Goal: Task Accomplishment & Management: Use online tool/utility

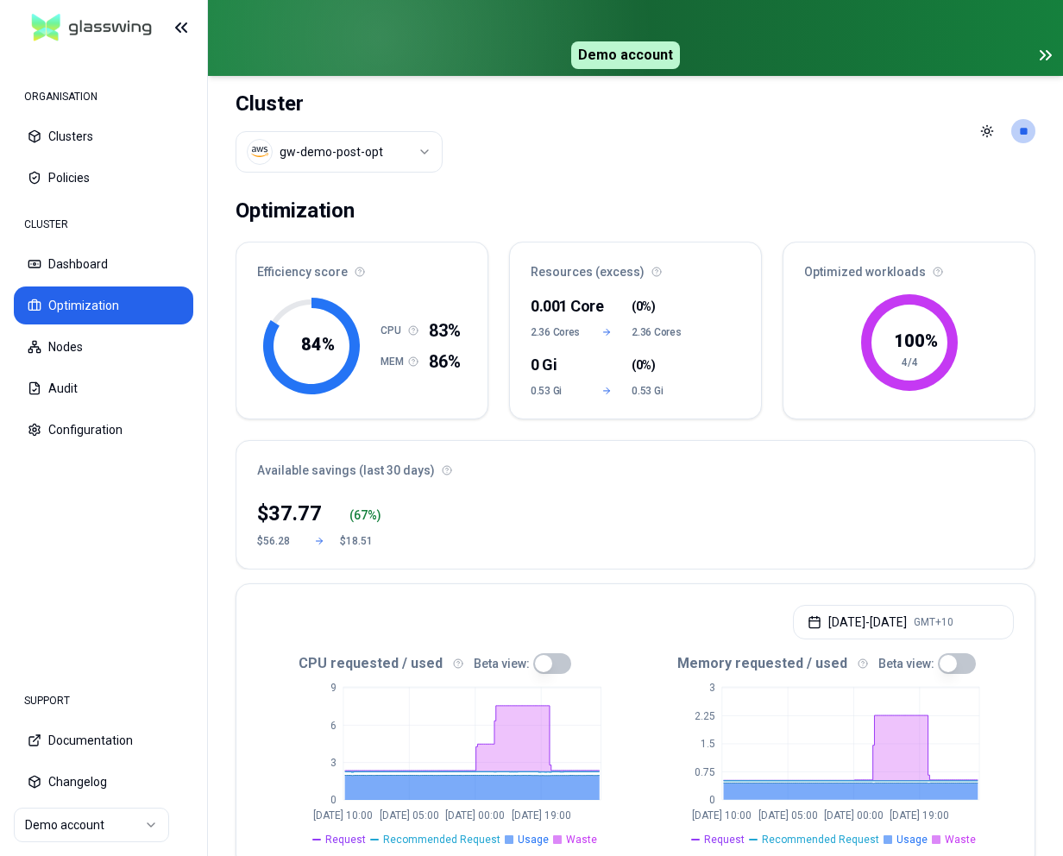
click at [377, 173] on div "Cluster gw-demo-post-opt" at bounding box center [339, 131] width 207 height 110
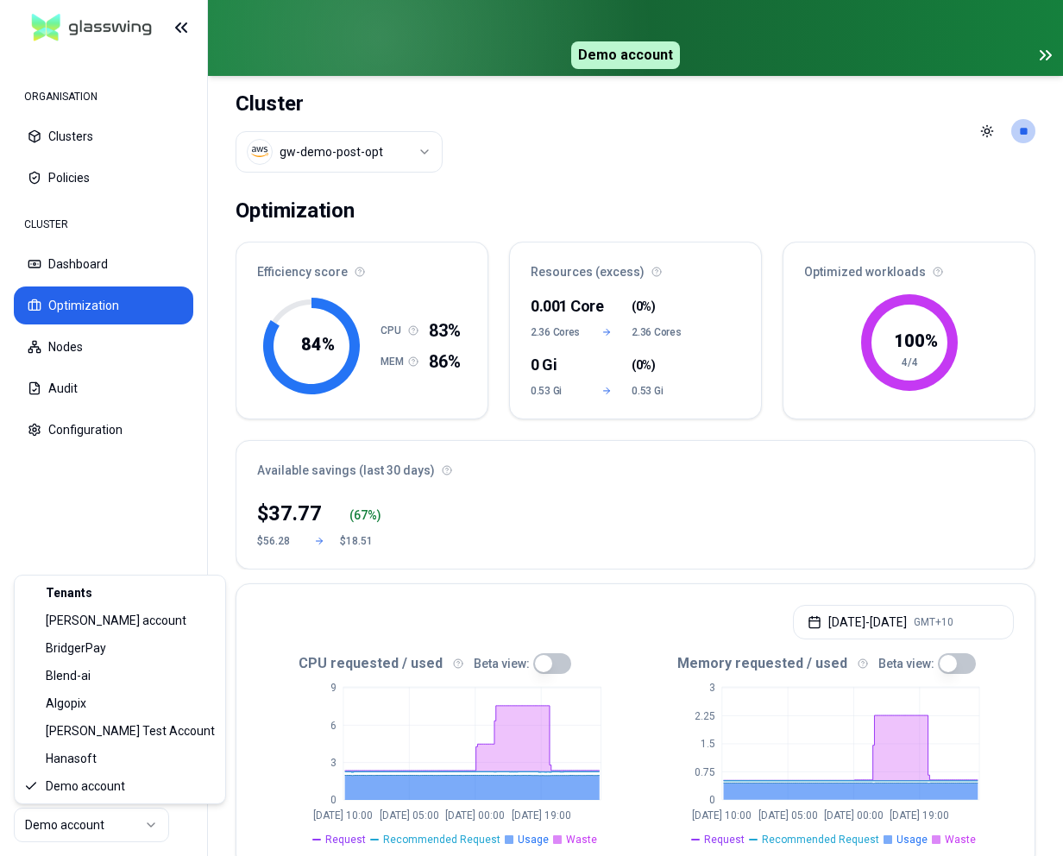
click at [98, 835] on html "ORGANISATION Clusters Policies CLUSTER Dashboard Optimization Nodes Audit Confi…" at bounding box center [531, 428] width 1063 height 856
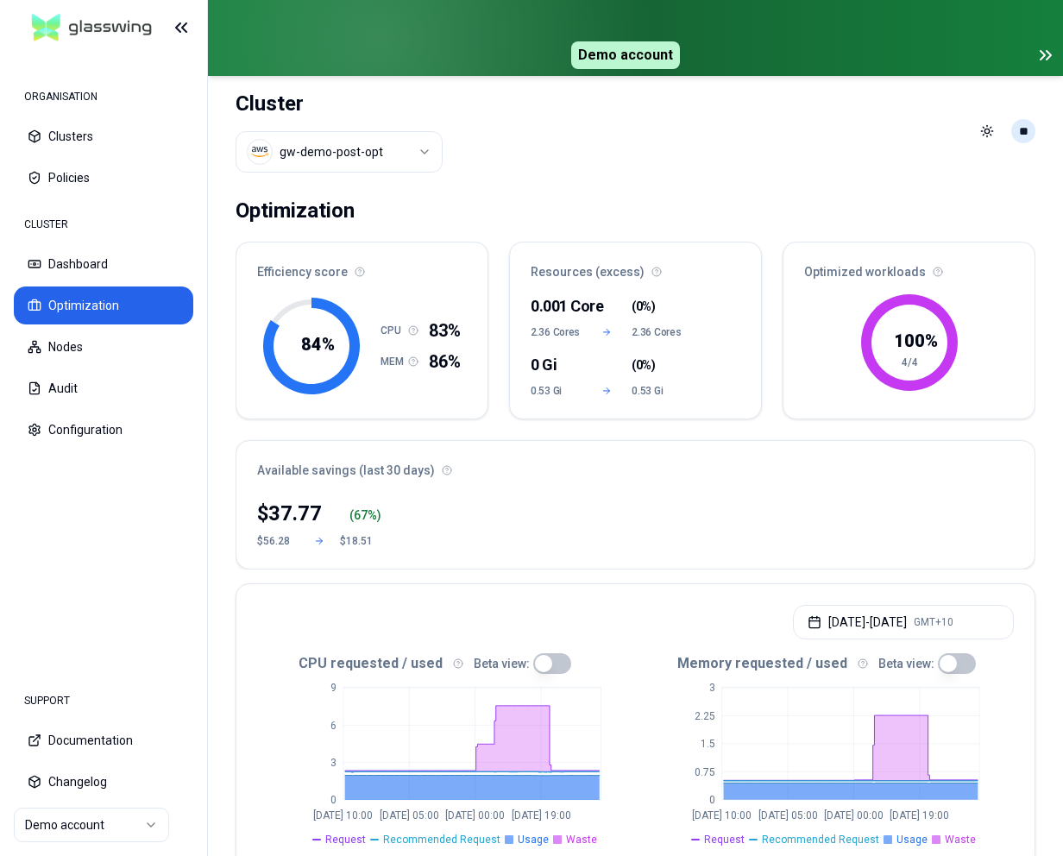
click at [1023, 135] on html "ORGANISATION Clusters Policies CLUSTER Dashboard Optimization Nodes Audit Confi…" at bounding box center [531, 428] width 1063 height 856
click at [941, 242] on div "Logout" at bounding box center [938, 244] width 185 height 28
